Goal: Transaction & Acquisition: Purchase product/service

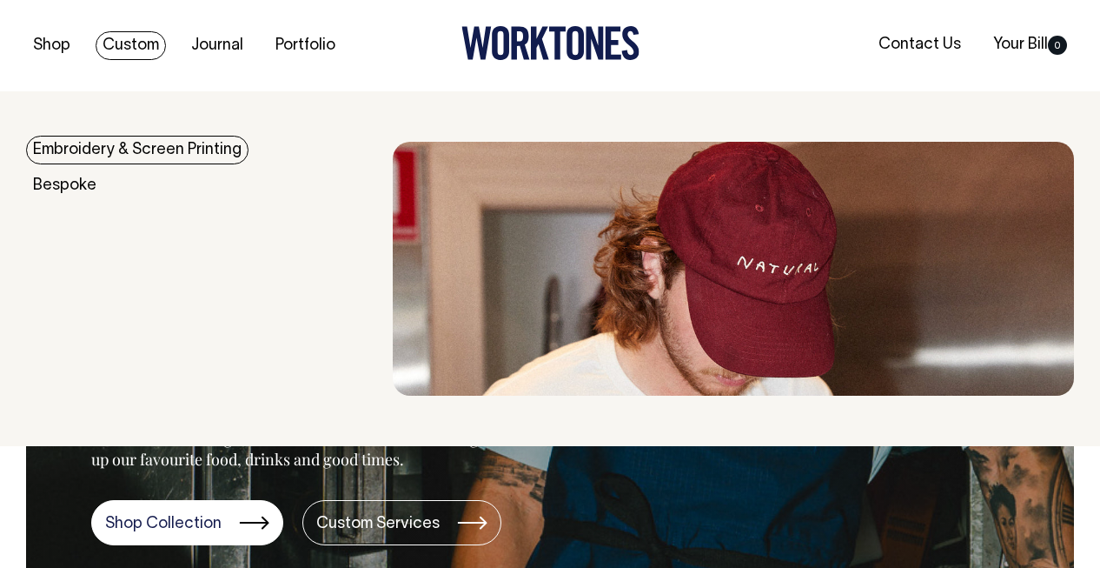
click at [127, 42] on link "Custom" at bounding box center [131, 45] width 70 height 29
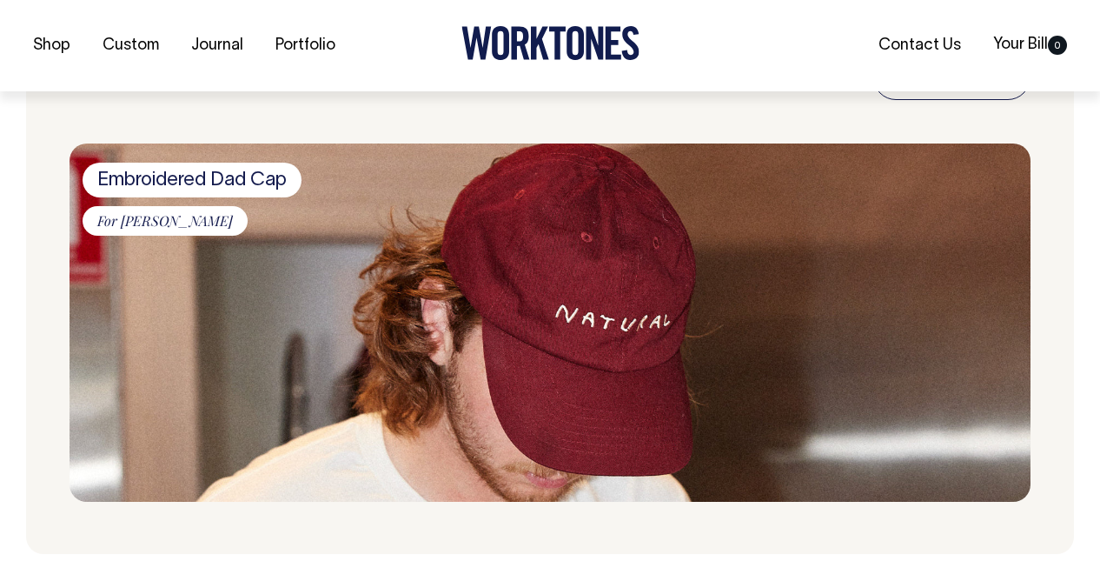
scroll to position [2214, 0]
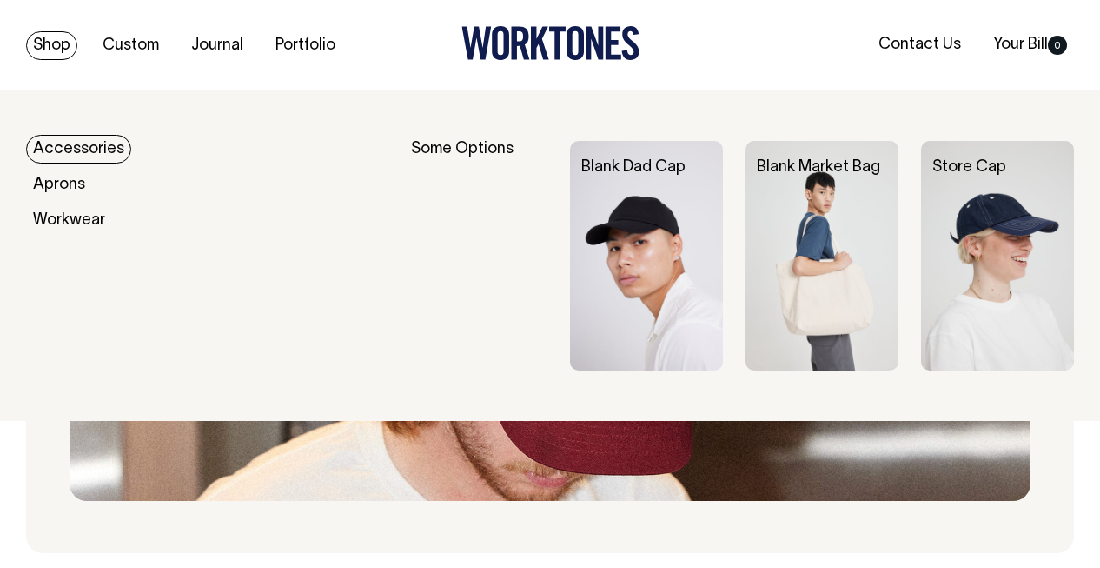
click at [783, 291] on img at bounding box center [822, 255] width 153 height 229
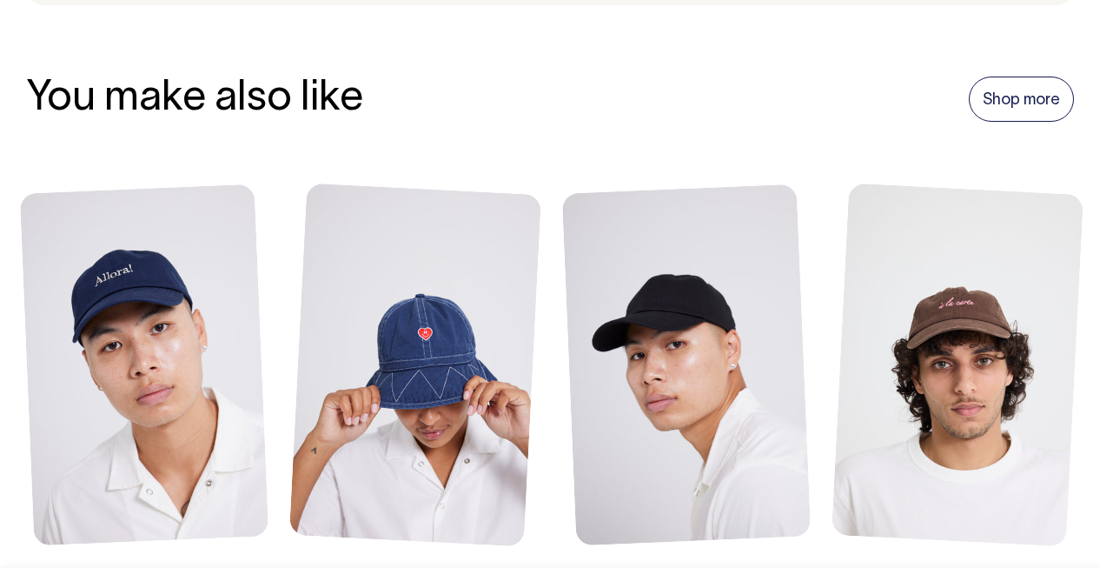
scroll to position [1823, 0]
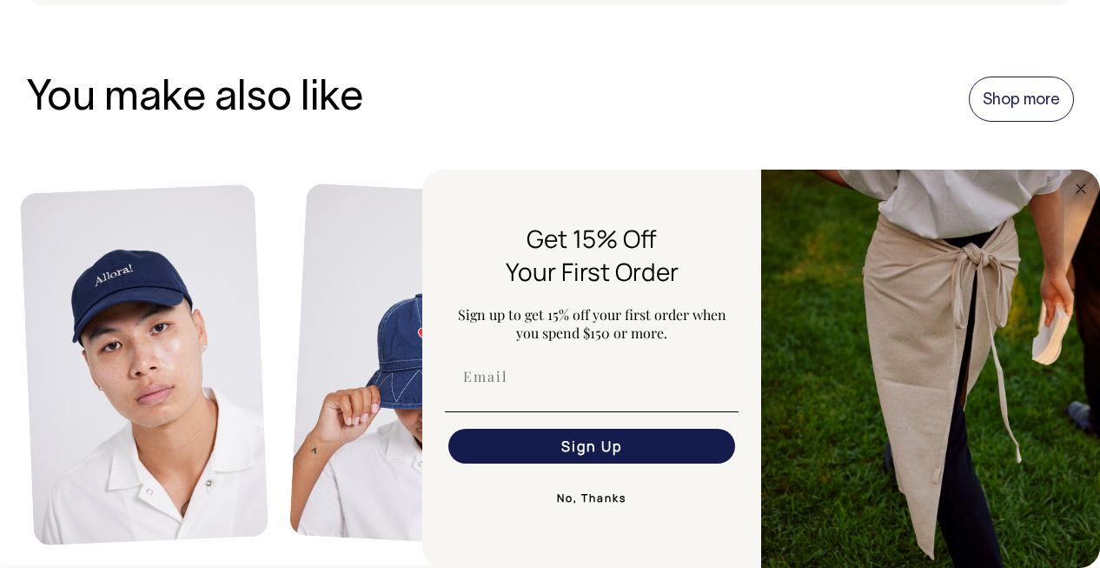
click at [497, 110] on div "You make also like Shop more" at bounding box center [550, 99] width 1048 height 46
click at [592, 498] on button "No, Thanks" at bounding box center [592, 498] width 294 height 35
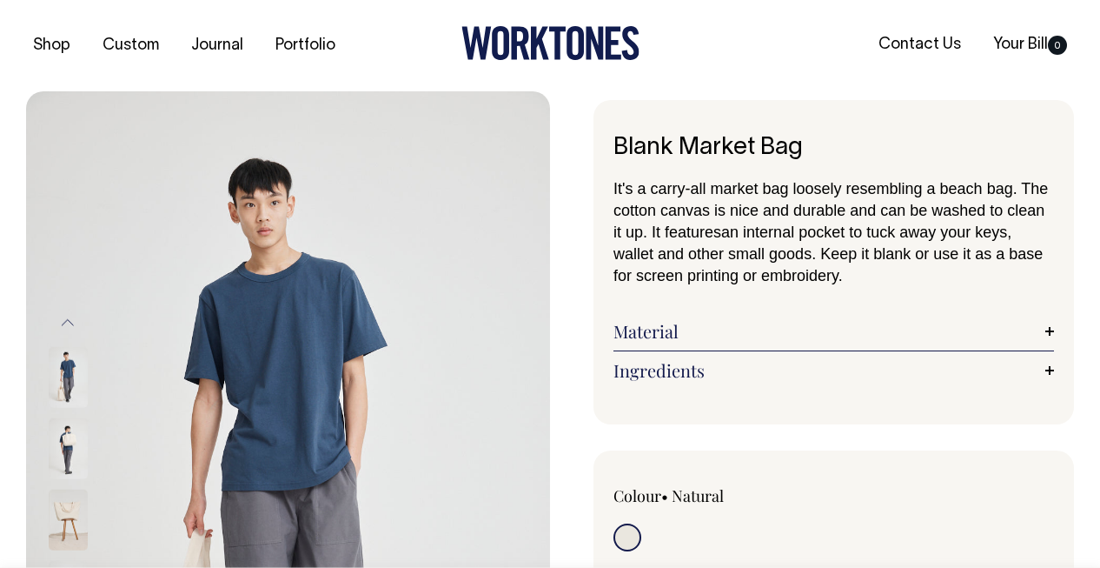
scroll to position [0, 0]
